Goal: Book appointment/travel/reservation

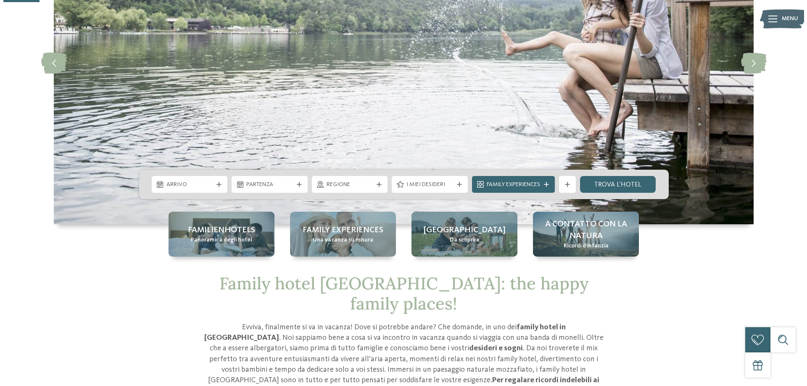
scroll to position [126, 0]
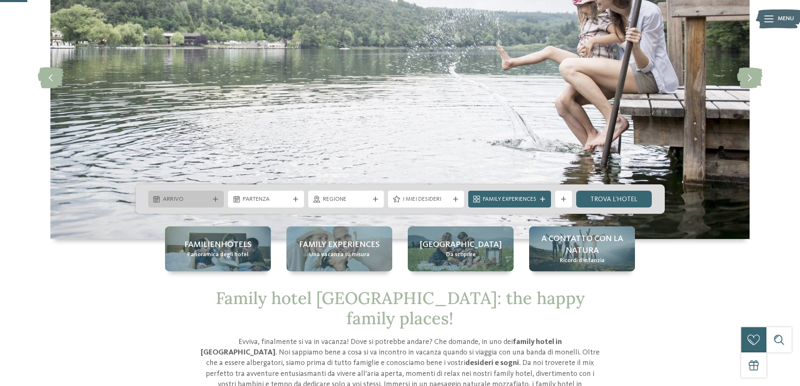
click at [216, 196] on div "Arrivo" at bounding box center [186, 199] width 76 height 17
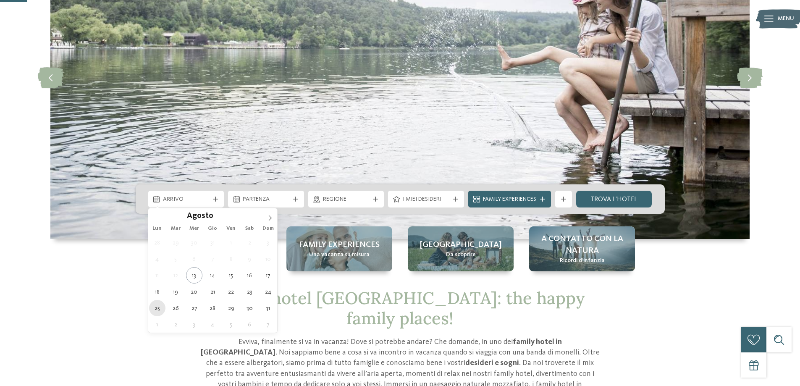
type div "[DATE]"
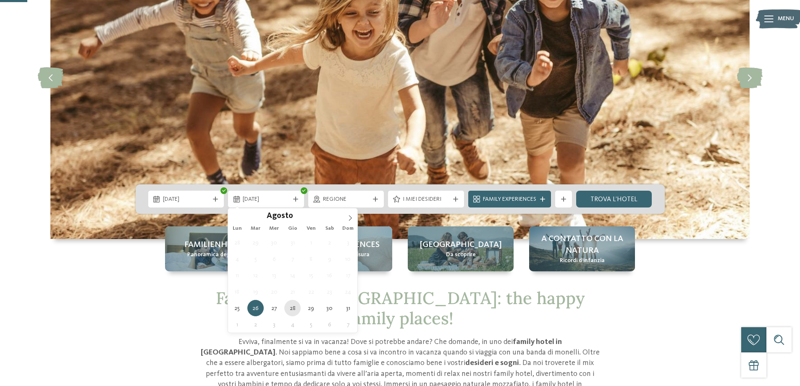
type div "[DATE]"
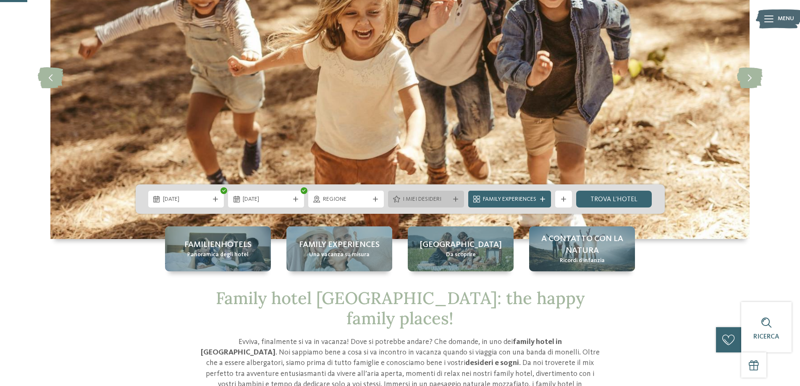
click at [461, 197] on div "I miei desideri" at bounding box center [426, 199] width 76 height 17
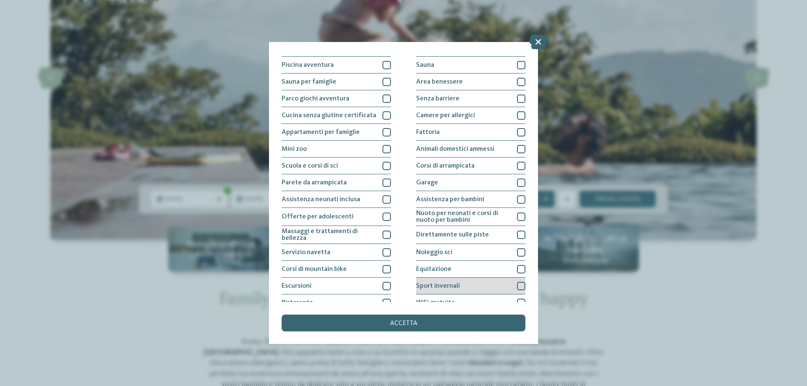
scroll to position [55, 0]
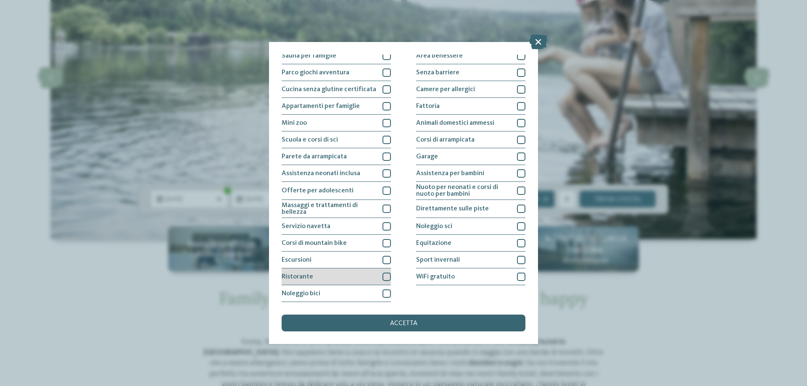
click at [384, 276] on div at bounding box center [386, 277] width 8 height 8
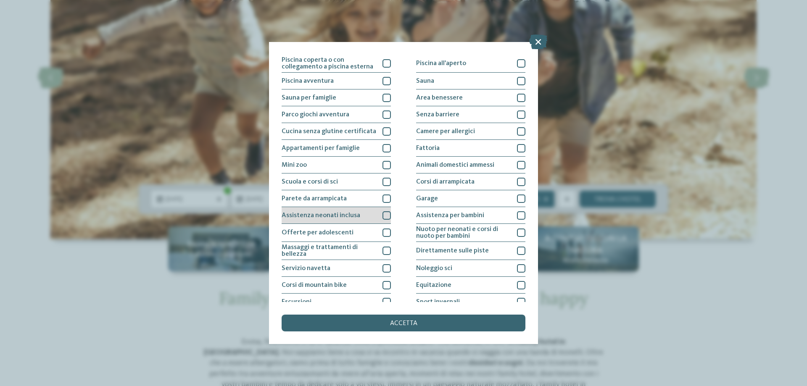
scroll to position [0, 0]
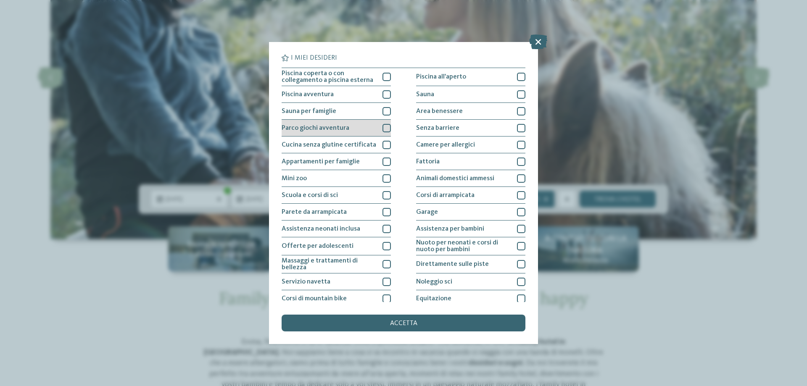
click at [335, 132] on div "Parco giochi avventura" at bounding box center [336, 128] width 109 height 17
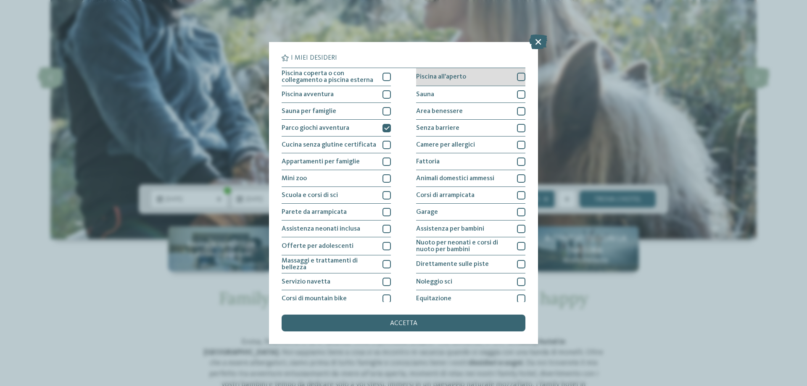
click at [472, 84] on div "Piscina all'aperto" at bounding box center [470, 77] width 109 height 18
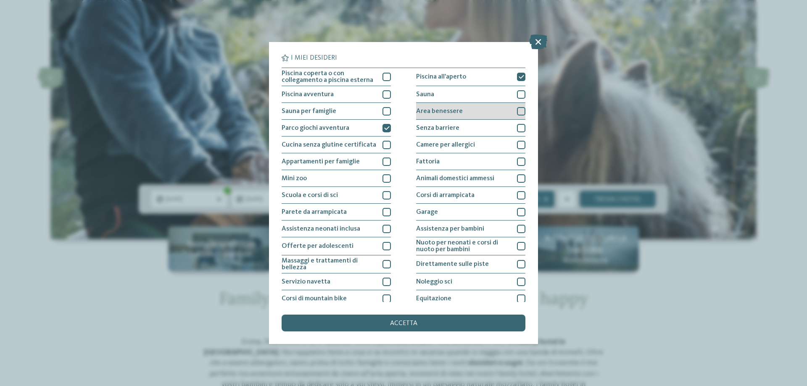
click at [476, 111] on div "Area benessere" at bounding box center [470, 111] width 109 height 17
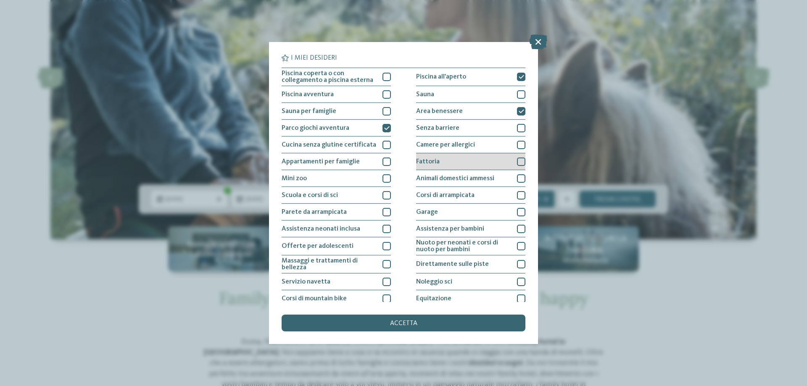
click at [465, 163] on div "Fattoria" at bounding box center [470, 161] width 109 height 17
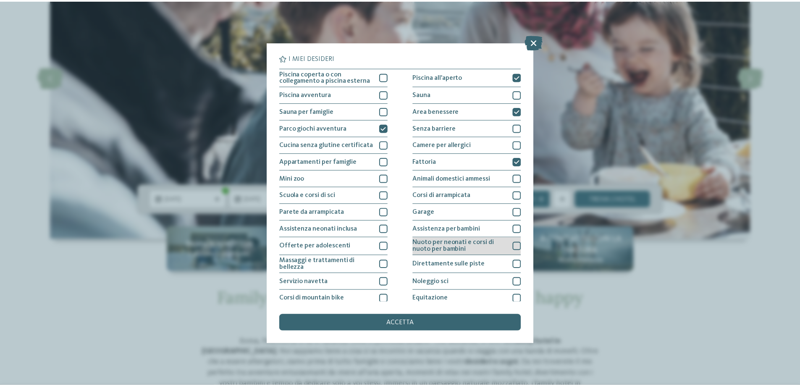
scroll to position [55, 0]
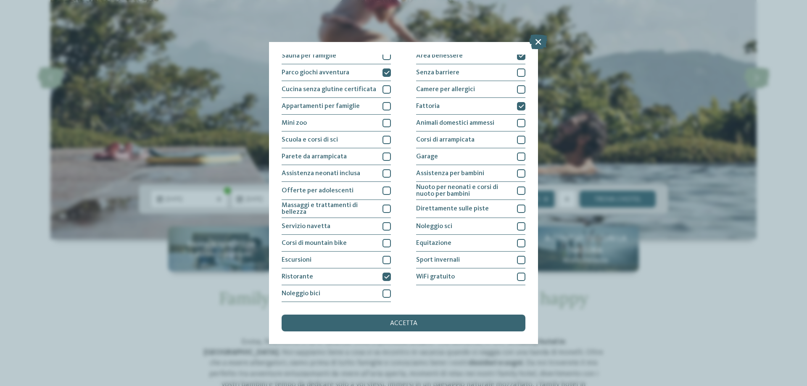
click at [434, 285] on div "WiFi gratuito" at bounding box center [470, 276] width 109 height 17
click at [421, 322] on div "accetta" at bounding box center [404, 323] width 244 height 17
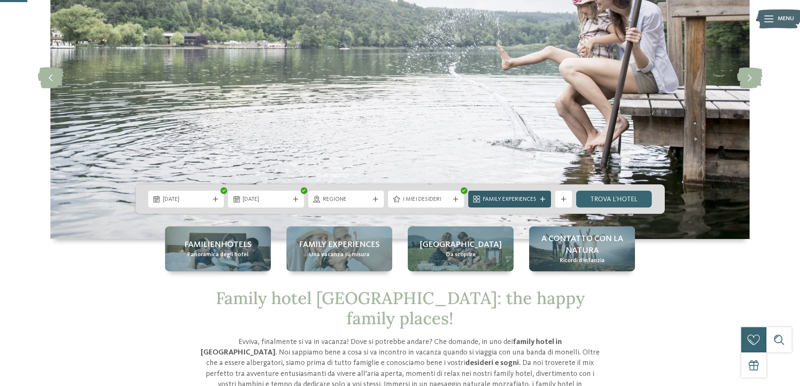
click at [510, 200] on span "Family Experiences" at bounding box center [509, 199] width 53 height 8
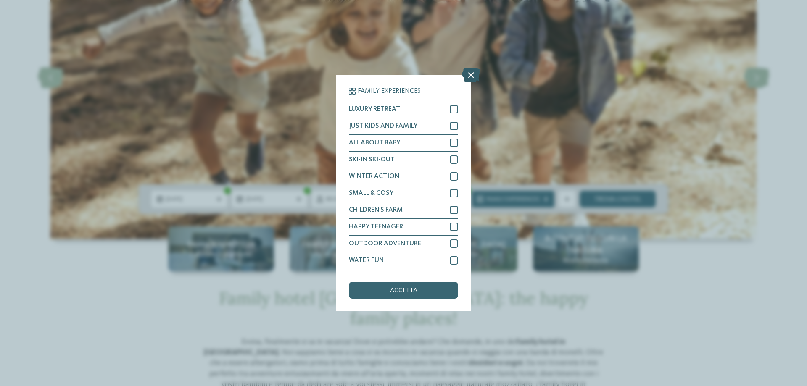
click at [468, 75] on icon at bounding box center [471, 74] width 18 height 15
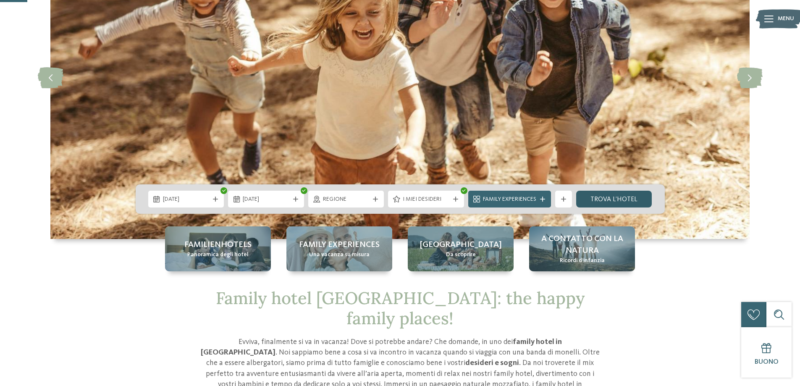
click at [601, 197] on link "trova l’hotel" at bounding box center [614, 199] width 76 height 17
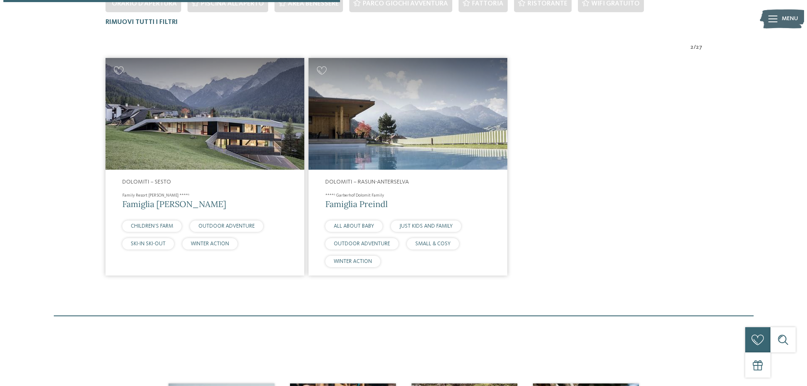
scroll to position [192, 0]
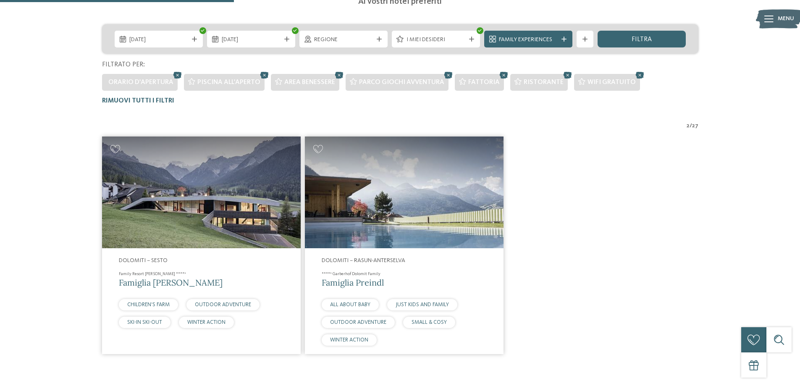
click at [169, 282] on span "Famiglia [PERSON_NAME]" at bounding box center [171, 282] width 104 height 11
click at [375, 285] on span "Famiglia Preindl" at bounding box center [353, 282] width 62 height 11
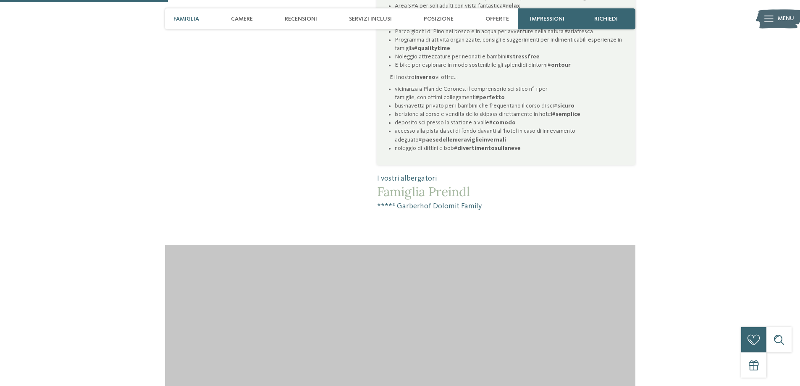
scroll to position [924, 0]
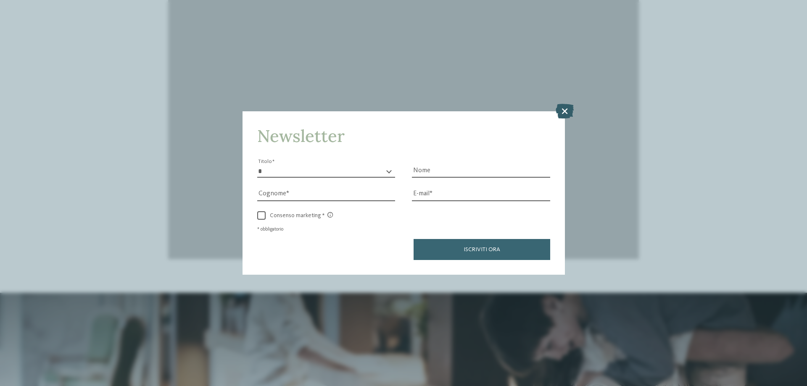
click at [565, 110] on icon at bounding box center [564, 111] width 18 height 15
